Goal: Task Accomplishment & Management: Use online tool/utility

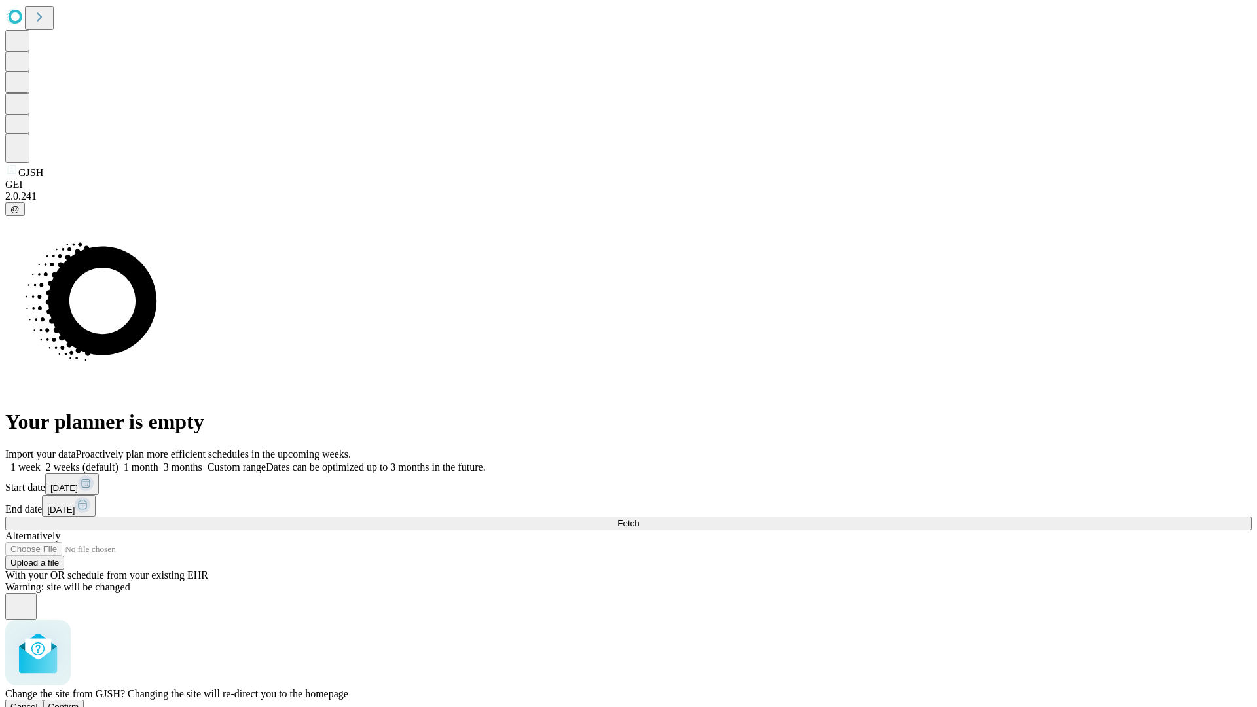
click at [79, 702] on span "Confirm" at bounding box center [63, 707] width 31 height 10
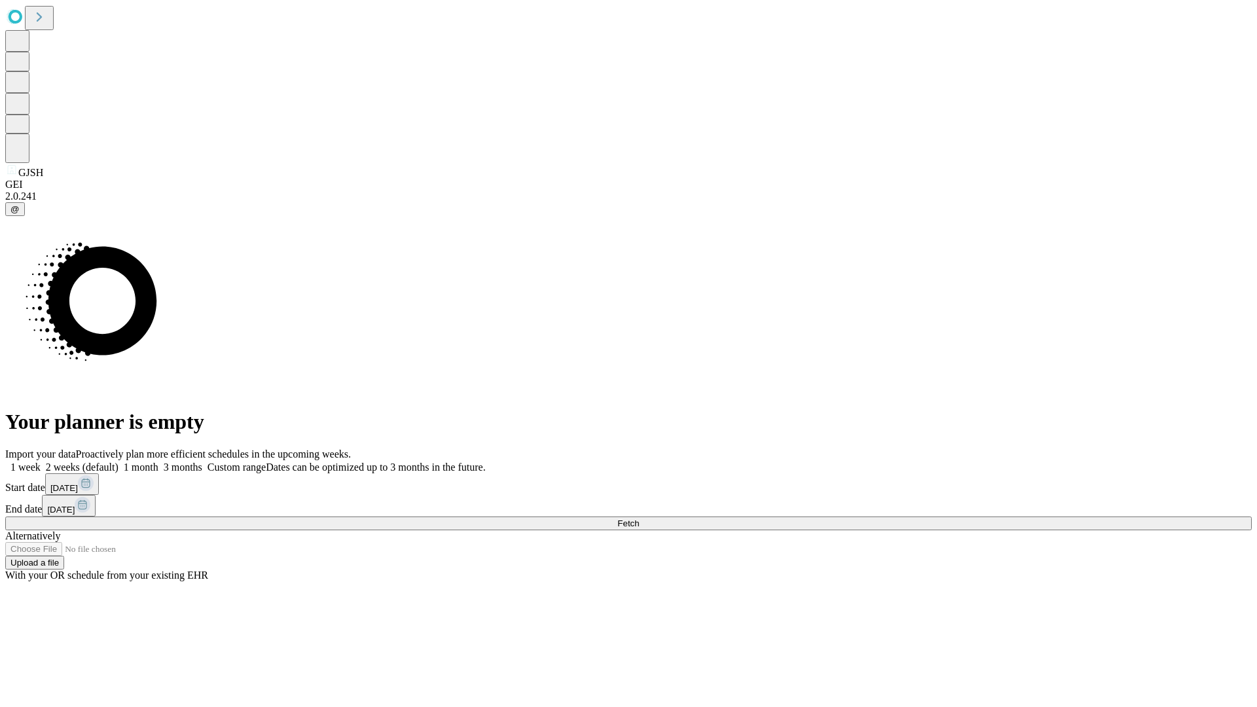
click at [118, 461] on label "2 weeks (default)" at bounding box center [80, 466] width 78 height 11
click at [639, 518] on span "Fetch" at bounding box center [628, 523] width 22 height 10
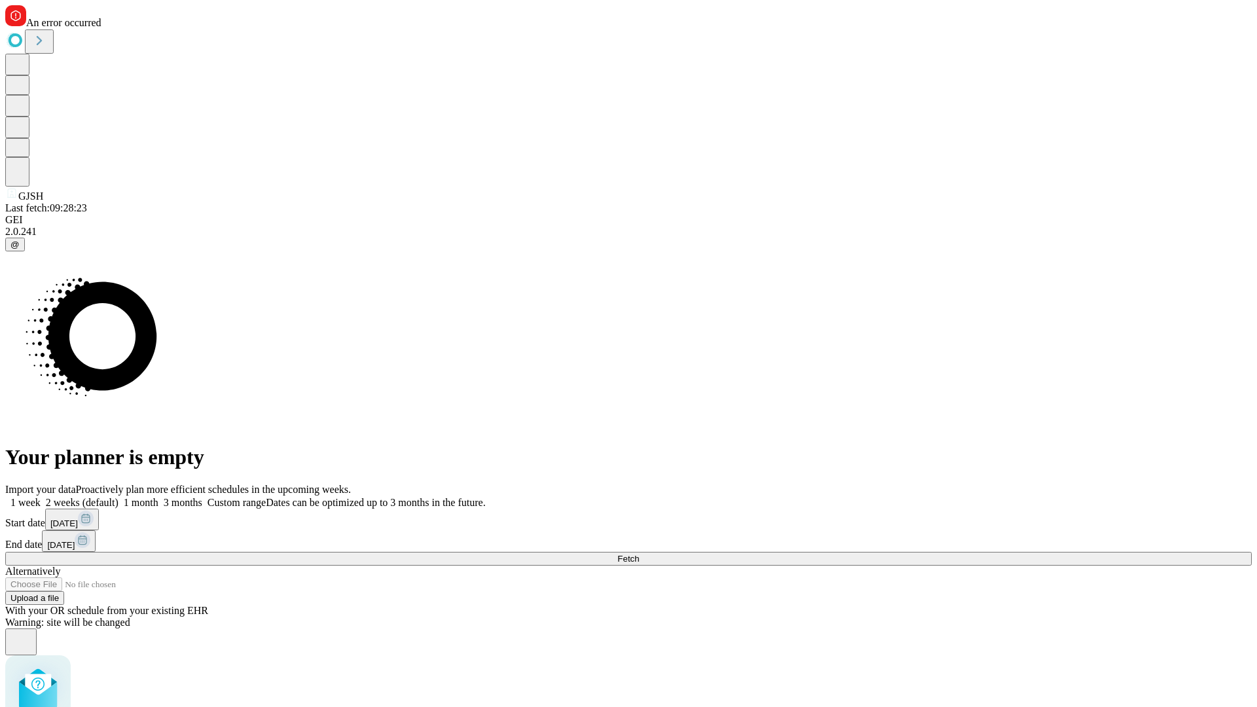
click at [118, 497] on label "2 weeks (default)" at bounding box center [80, 502] width 78 height 11
click at [639, 554] on span "Fetch" at bounding box center [628, 559] width 22 height 10
click at [118, 497] on label "2 weeks (default)" at bounding box center [80, 502] width 78 height 11
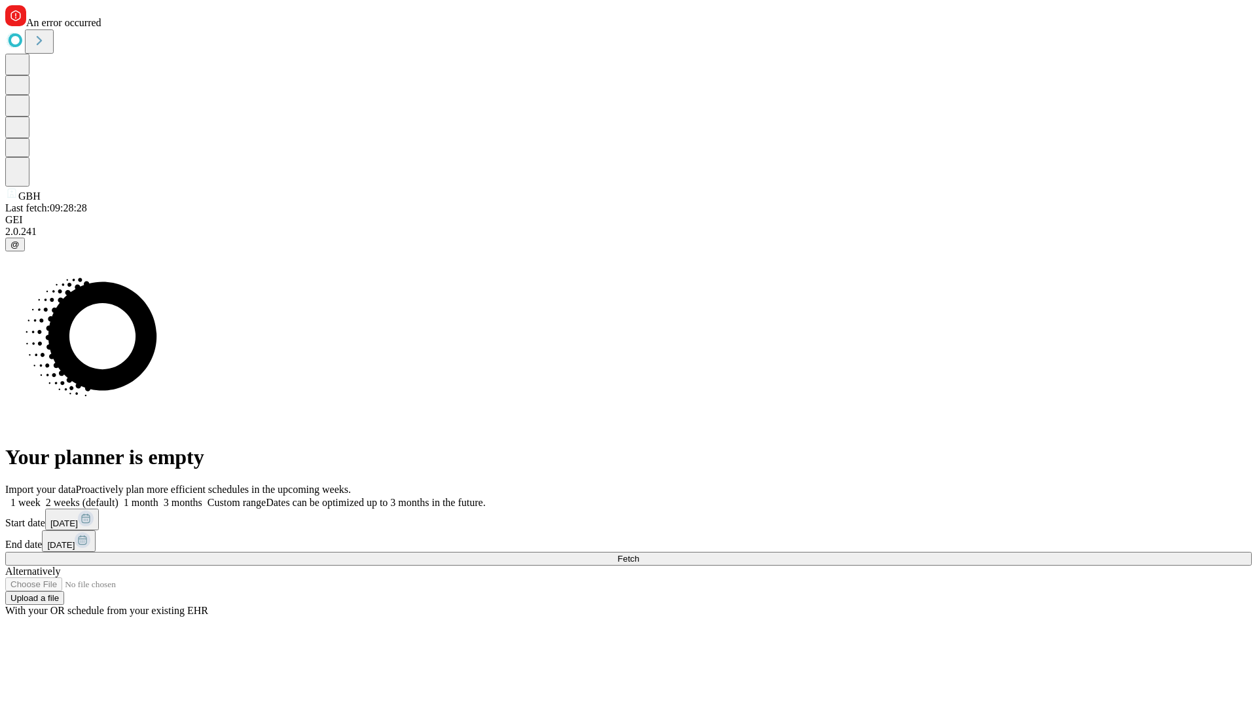
click at [639, 554] on span "Fetch" at bounding box center [628, 559] width 22 height 10
click at [118, 497] on label "2 weeks (default)" at bounding box center [80, 502] width 78 height 11
click at [639, 554] on span "Fetch" at bounding box center [628, 559] width 22 height 10
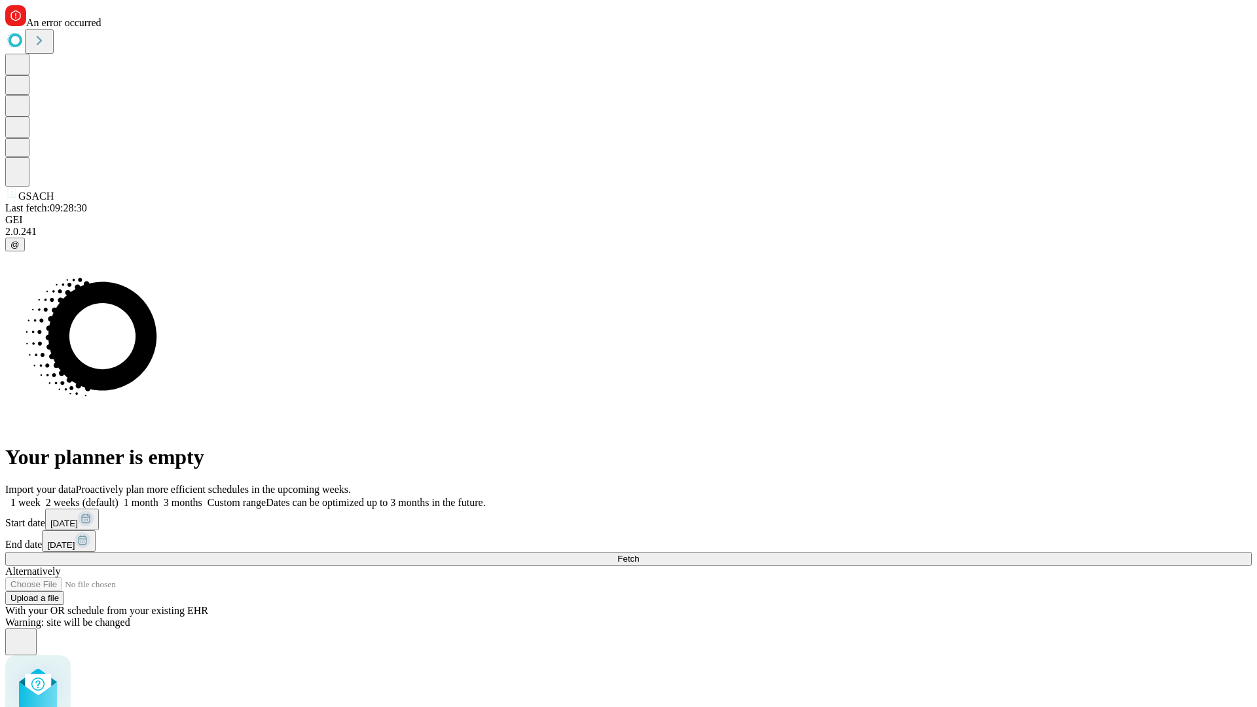
click at [118, 497] on label "2 weeks (default)" at bounding box center [80, 502] width 78 height 11
click at [639, 554] on span "Fetch" at bounding box center [628, 559] width 22 height 10
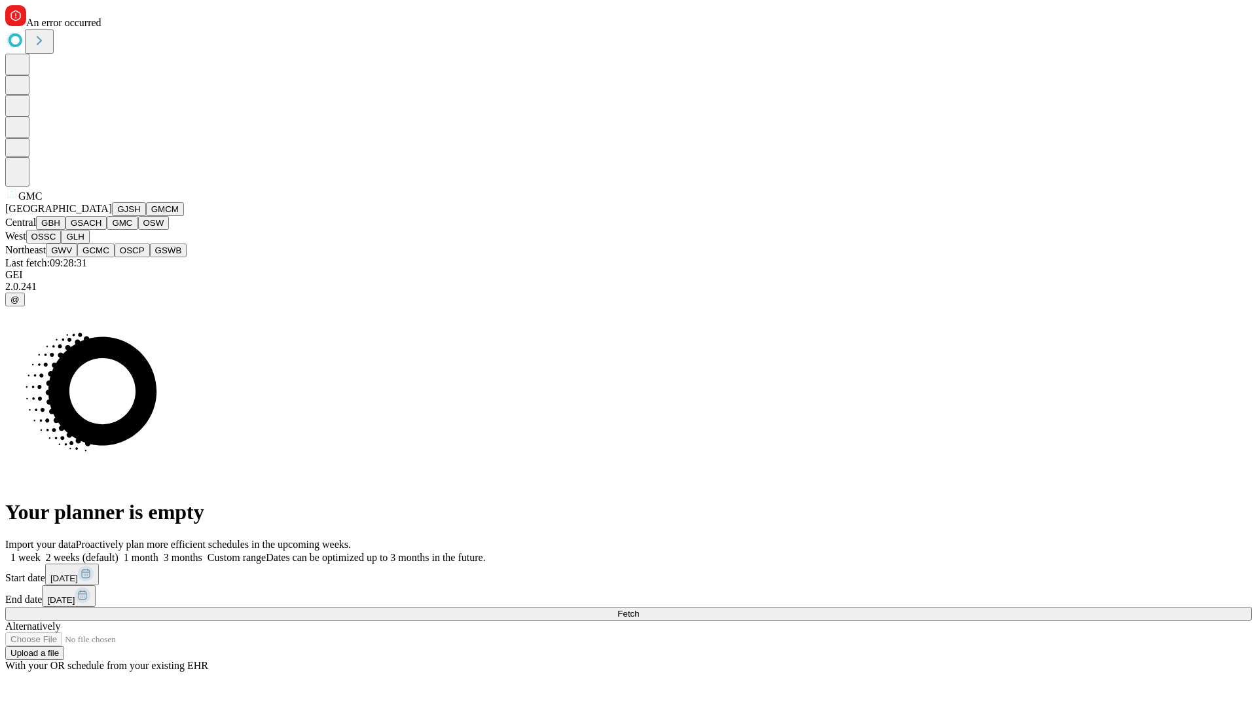
click at [138, 230] on button "OSW" at bounding box center [153, 223] width 31 height 14
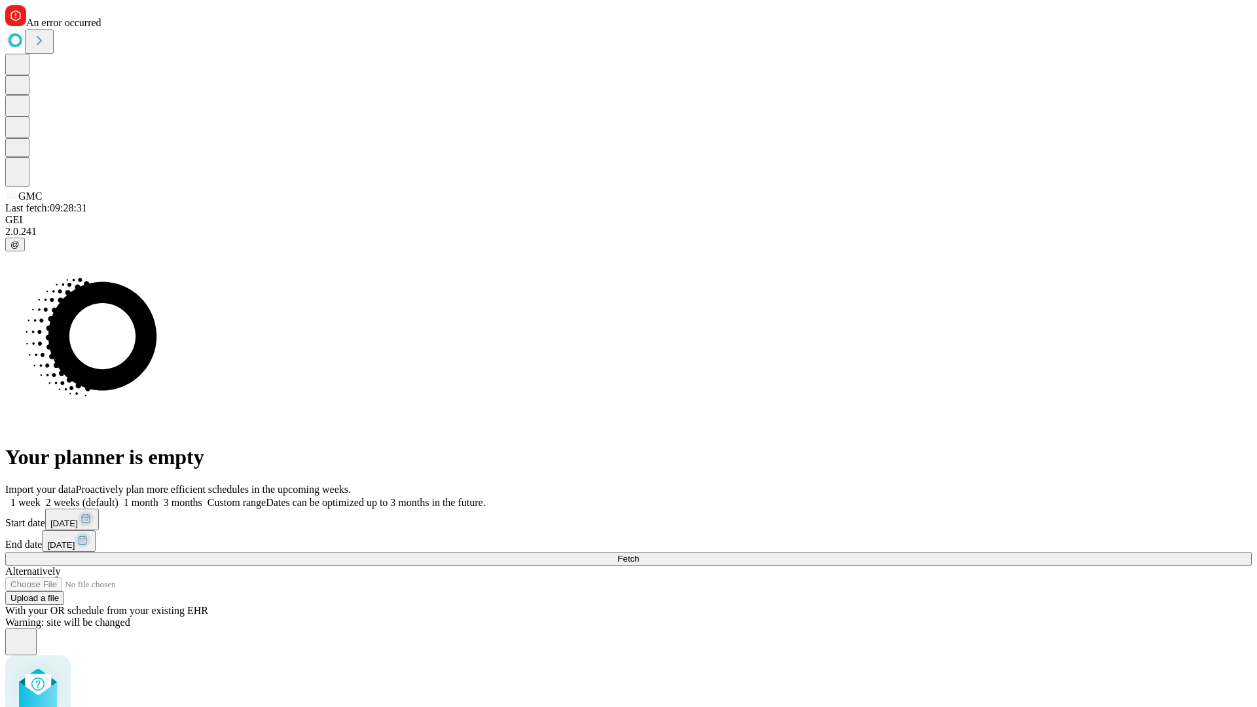
click at [118, 497] on label "2 weeks (default)" at bounding box center [80, 502] width 78 height 11
click at [639, 554] on span "Fetch" at bounding box center [628, 559] width 22 height 10
click at [118, 497] on label "2 weeks (default)" at bounding box center [80, 502] width 78 height 11
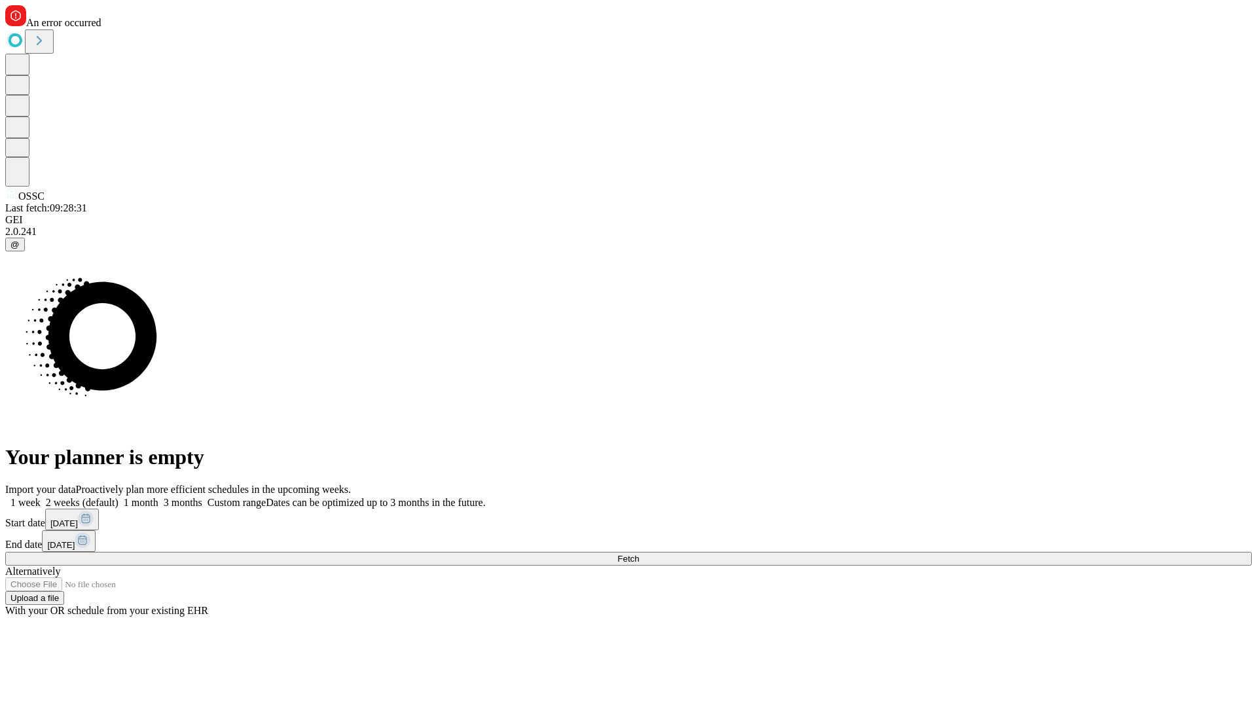
click at [639, 554] on span "Fetch" at bounding box center [628, 559] width 22 height 10
click at [118, 497] on label "2 weeks (default)" at bounding box center [80, 502] width 78 height 11
click at [639, 554] on span "Fetch" at bounding box center [628, 559] width 22 height 10
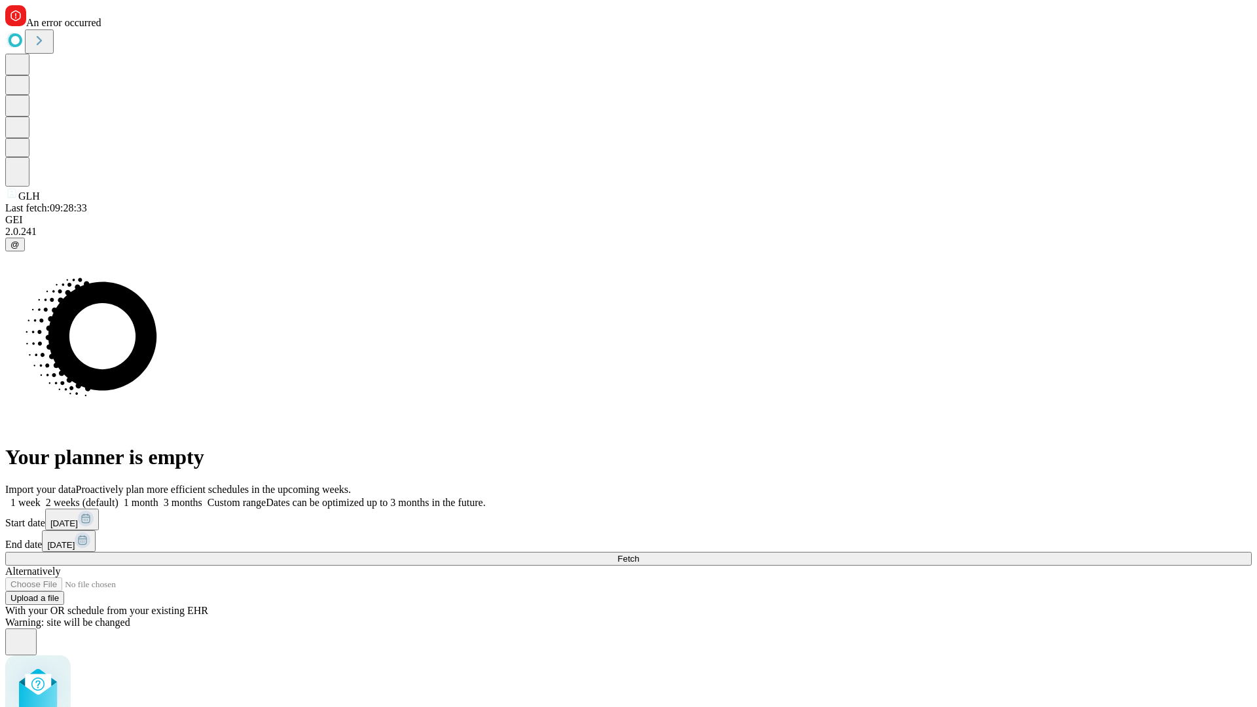
click at [118, 497] on label "2 weeks (default)" at bounding box center [80, 502] width 78 height 11
click at [639, 554] on span "Fetch" at bounding box center [628, 559] width 22 height 10
click at [118, 497] on label "2 weeks (default)" at bounding box center [80, 502] width 78 height 11
click at [639, 554] on span "Fetch" at bounding box center [628, 559] width 22 height 10
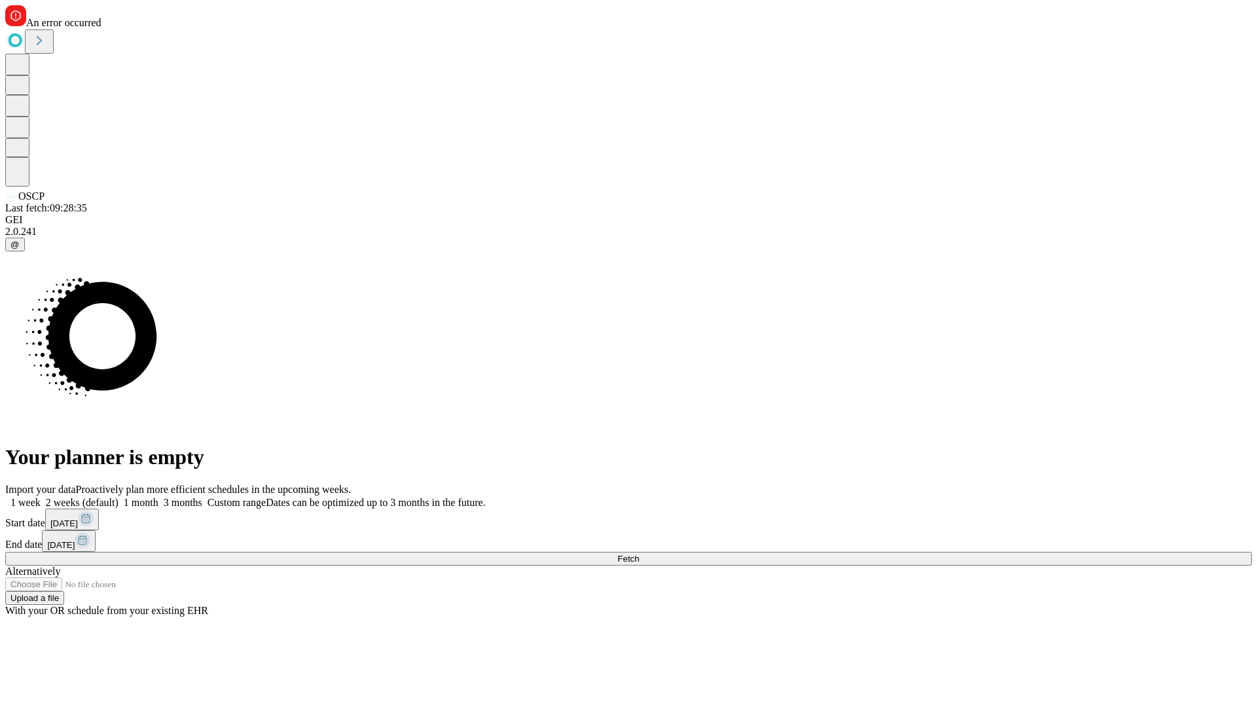
click at [118, 497] on label "2 weeks (default)" at bounding box center [80, 502] width 78 height 11
click at [639, 554] on span "Fetch" at bounding box center [628, 559] width 22 height 10
click at [118, 497] on label "2 weeks (default)" at bounding box center [80, 502] width 78 height 11
click at [639, 554] on span "Fetch" at bounding box center [628, 559] width 22 height 10
